Goal: Task Accomplishment & Management: Manage account settings

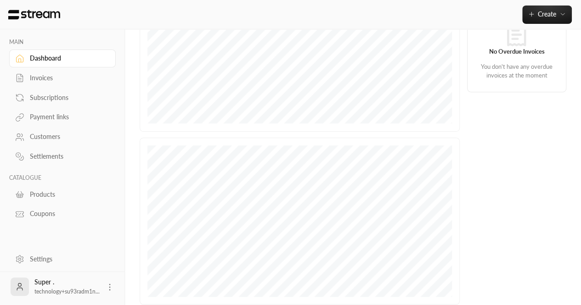
scroll to position [189, 0]
click at [23, 263] on icon at bounding box center [19, 259] width 9 height 9
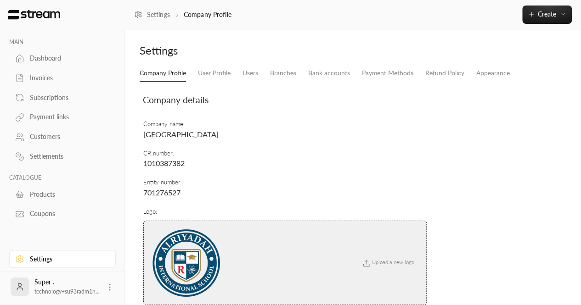
scroll to position [1, 0]
click at [1, 232] on div "MAIN Dashboard Invoices Subscriptions Payment links Customers Settlements CATAL…" at bounding box center [62, 137] width 125 height 216
